Goal: Communication & Community: Participate in discussion

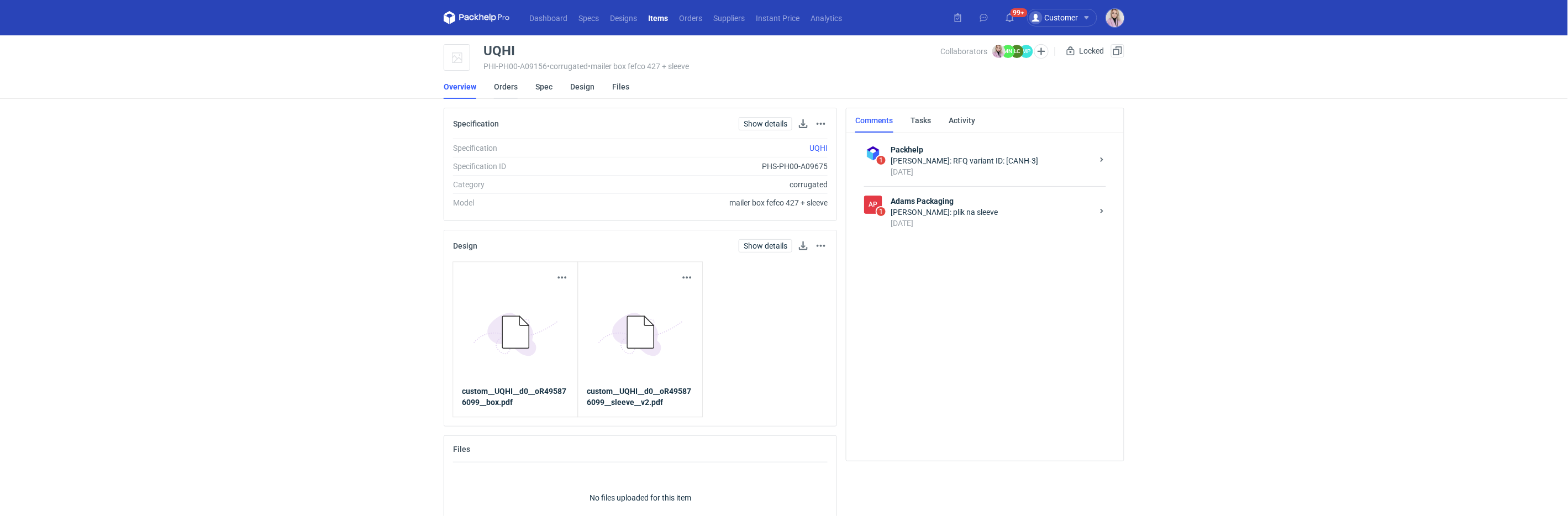
click at [510, 87] on link "Orders" at bounding box center [506, 87] width 24 height 24
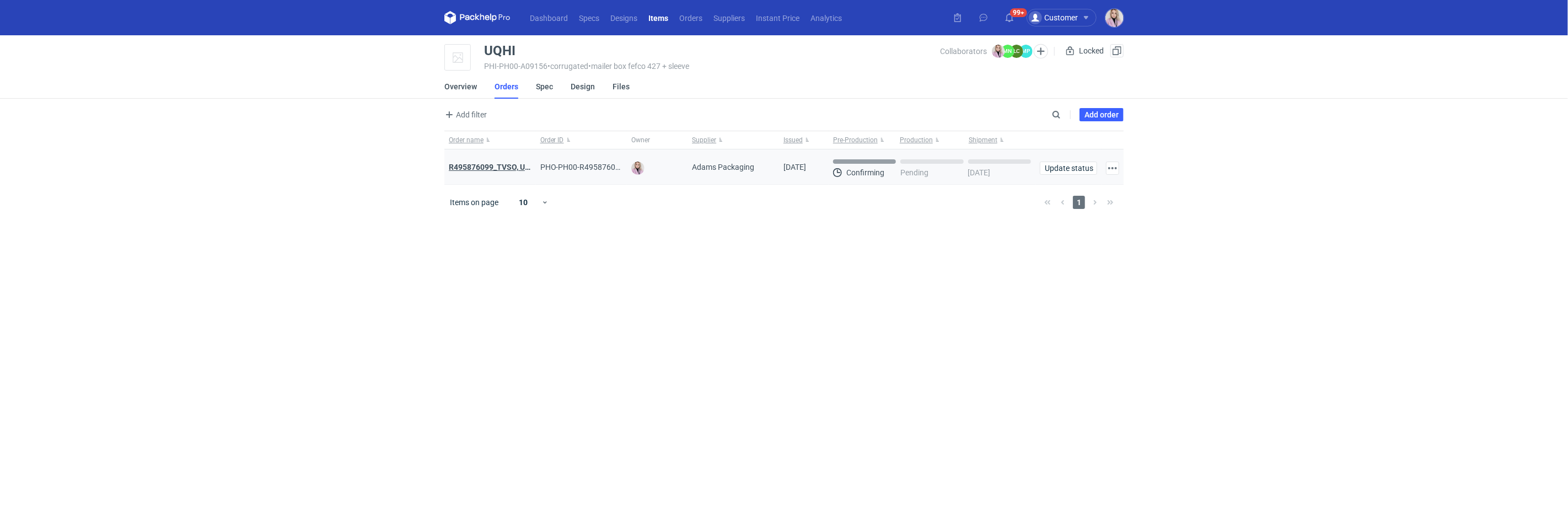
click at [485, 166] on strong "R495876099_TVSO, UQHI" at bounding box center [493, 167] width 89 height 9
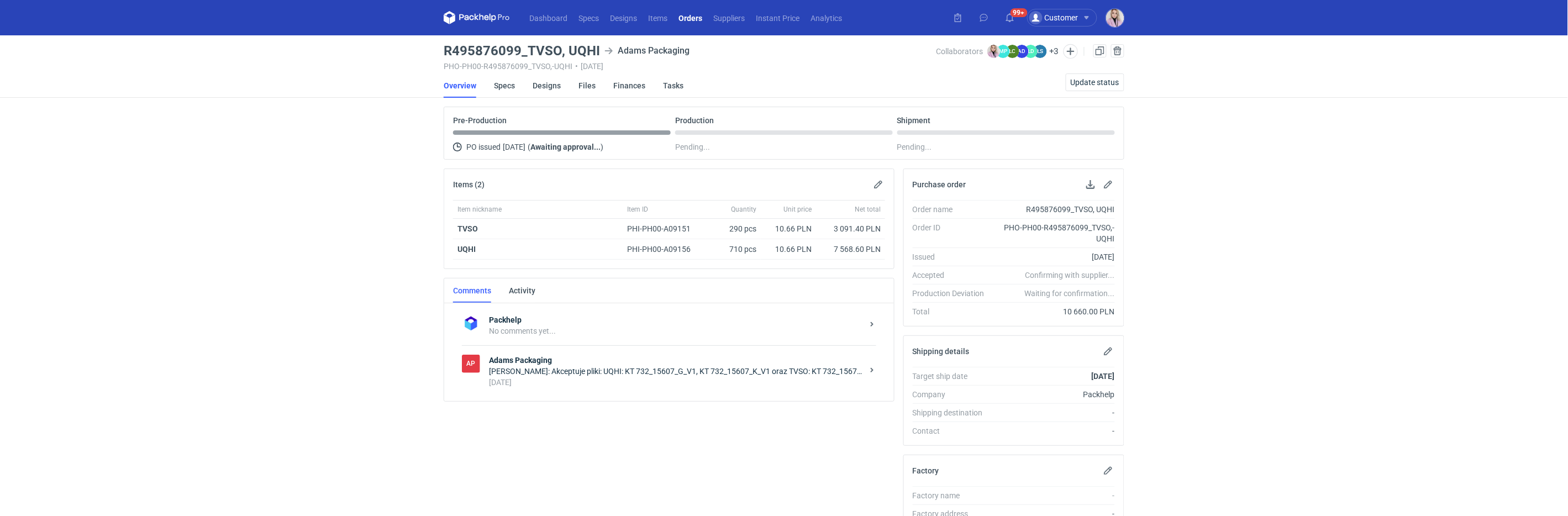
click at [579, 384] on div "2 days ago" at bounding box center [676, 382] width 374 height 11
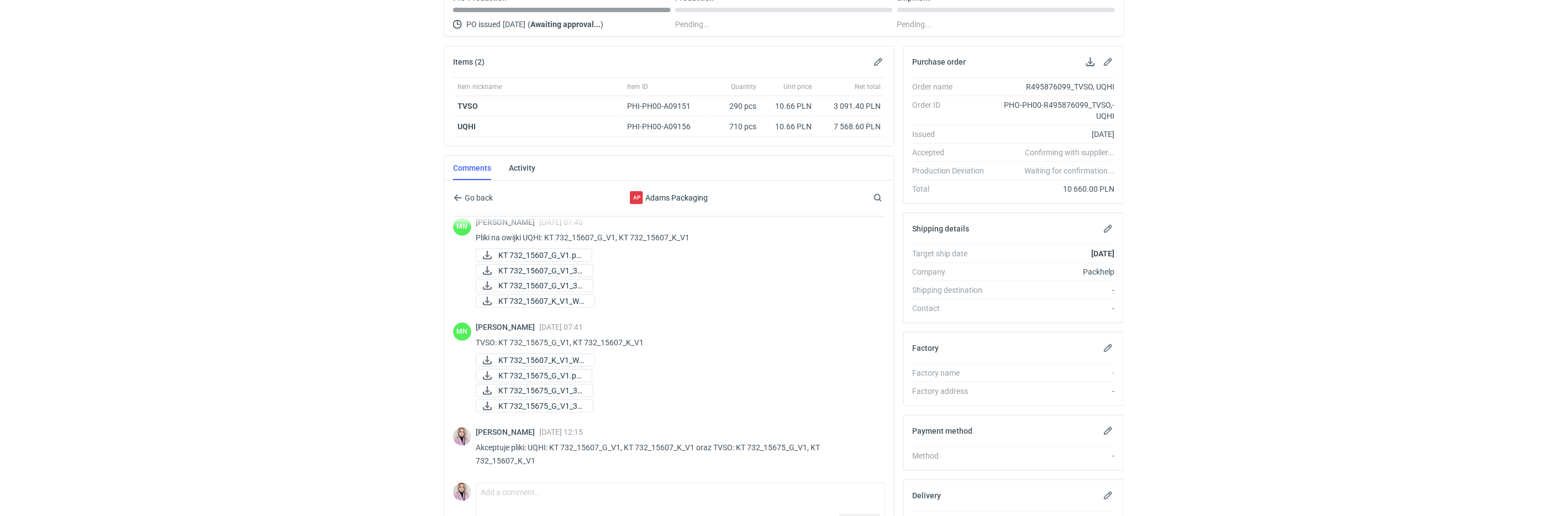
scroll to position [223, 0]
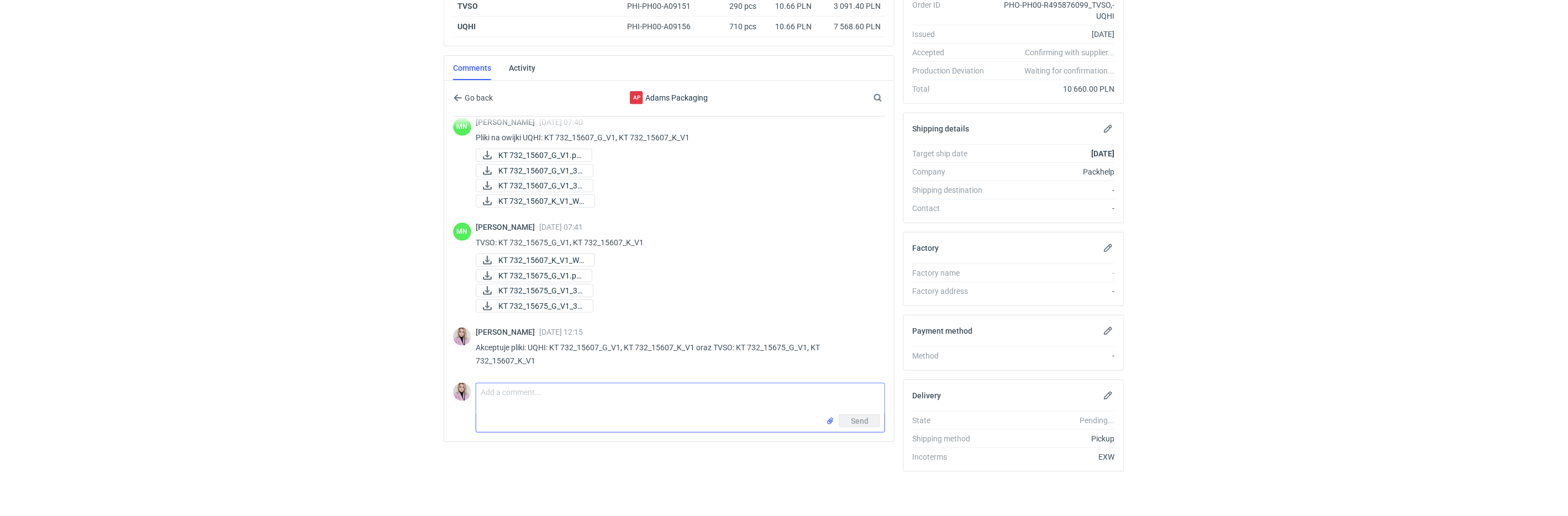
click at [500, 391] on textarea "Comment message" at bounding box center [680, 399] width 408 height 31
type textarea "Mani Małgosiu, tutaj również prosze o potwierdzenie termin u. 2 dni temu były z…"
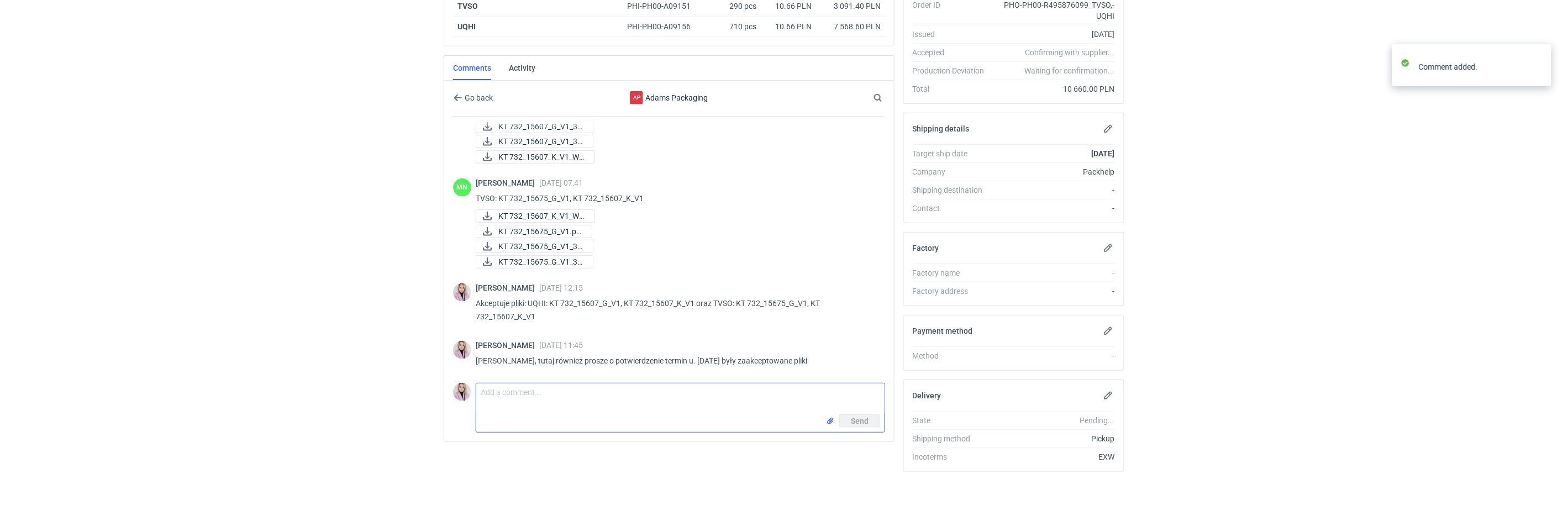
scroll to position [258, 0]
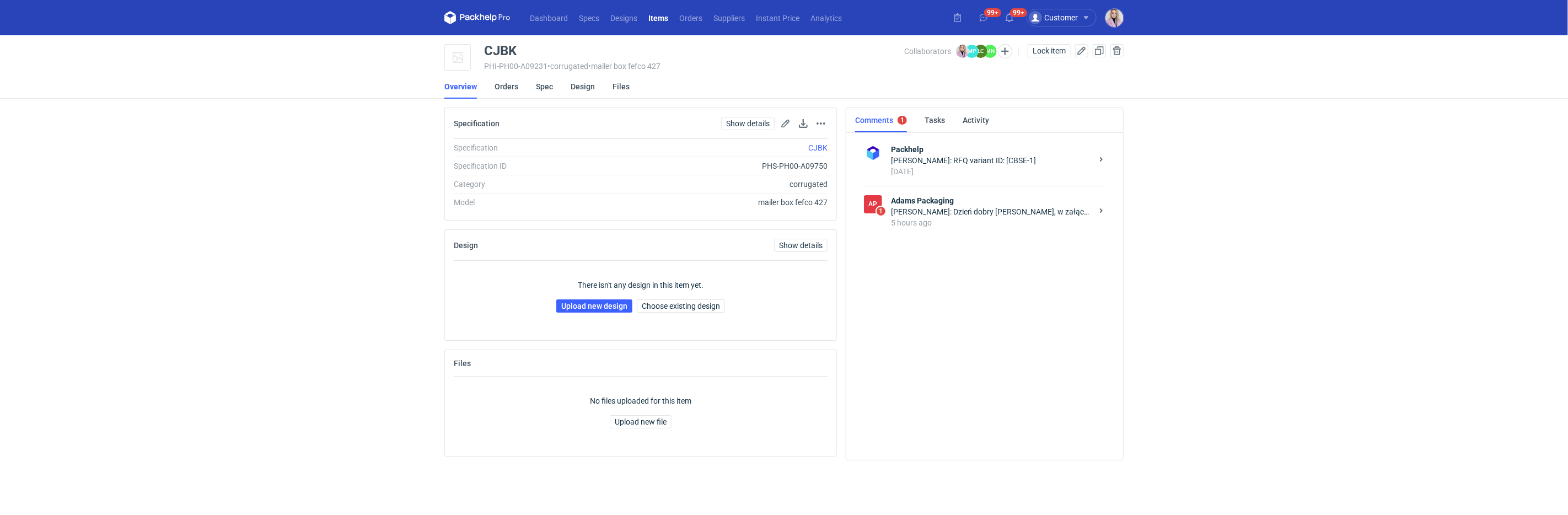
click at [998, 195] on strong "Adams Packaging" at bounding box center [992, 201] width 201 height 11
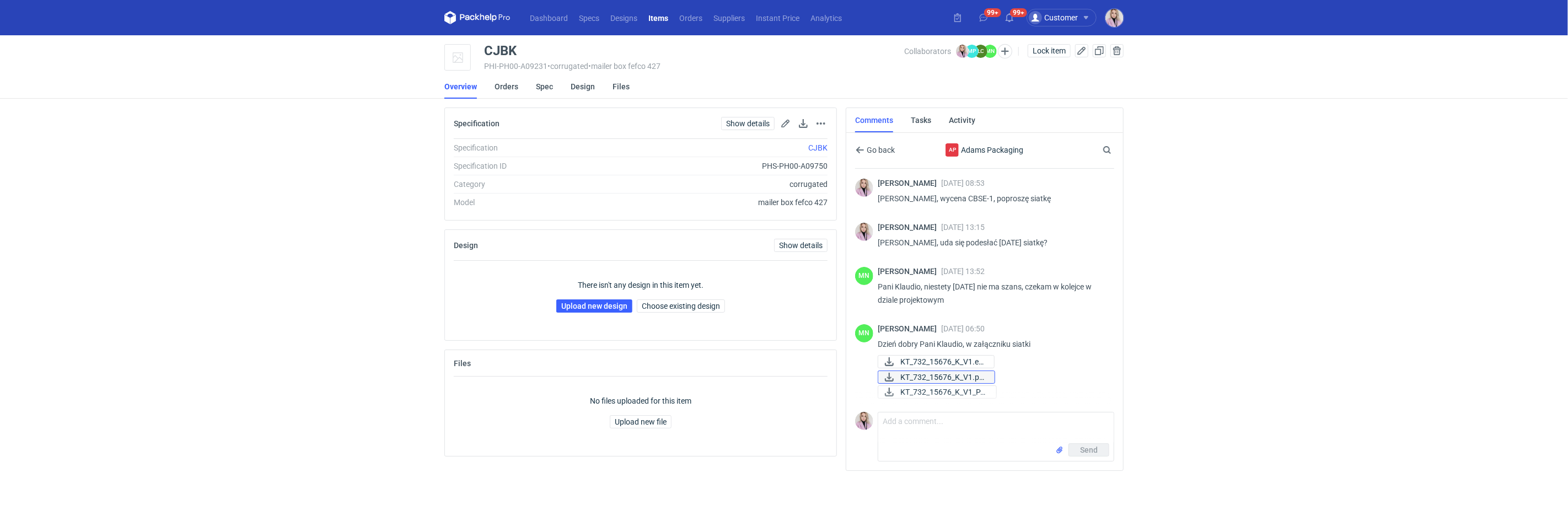
click at [943, 371] on span "KT_732_15676_K_V1.pd..." at bounding box center [943, 377] width 86 height 12
click at [953, 388] on span "KT_732_15676_K_V1_PA..." at bounding box center [944, 392] width 87 height 12
click at [937, 356] on span "KT_732_15676_K_V1.ep..." at bounding box center [943, 361] width 85 height 12
